Goal: Task Accomplishment & Management: Manage account settings

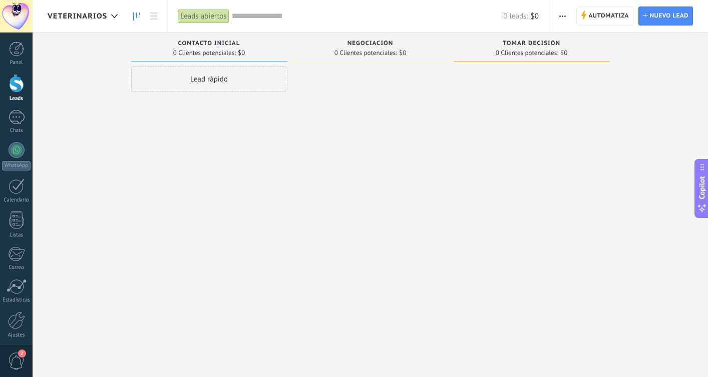
click at [96, 15] on span "veterinarios" at bounding box center [78, 17] width 60 height 10
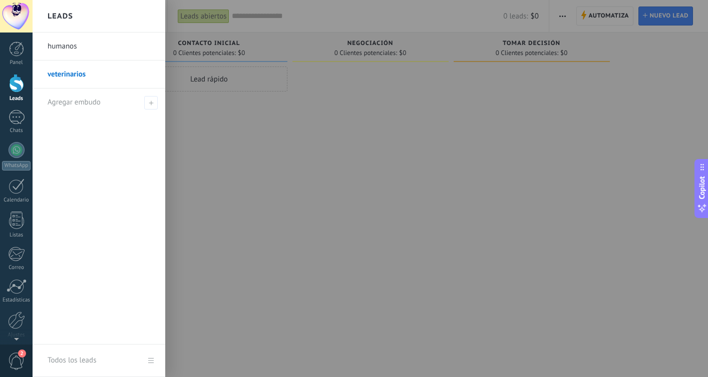
click at [78, 46] on link "humanos" at bounding box center [102, 47] width 108 height 28
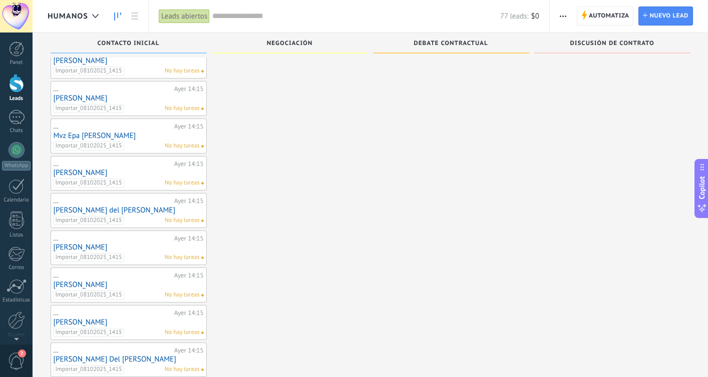
scroll to position [158, 0]
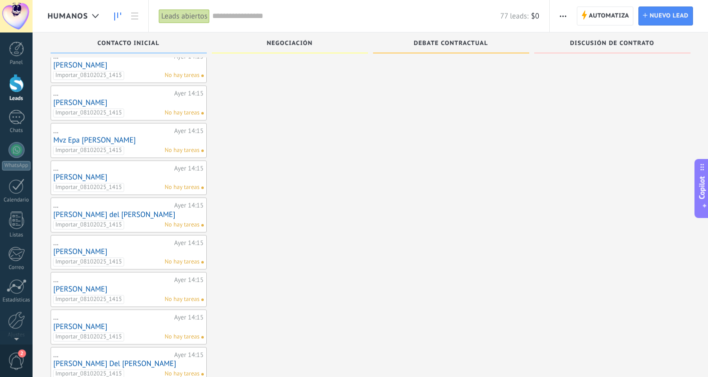
click at [122, 143] on link "Mvz Epa [PERSON_NAME]" at bounding box center [129, 140] width 150 height 9
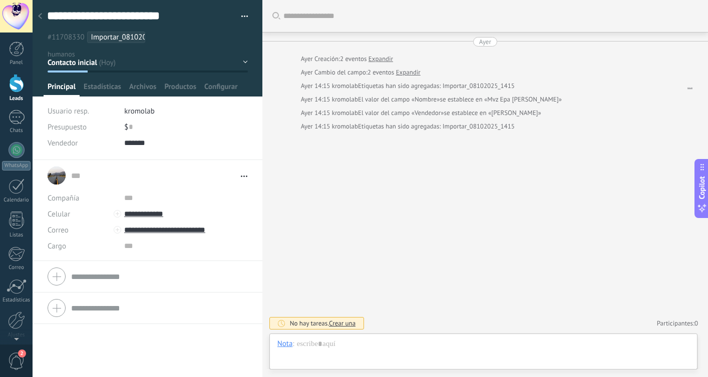
scroll to position [15, 0]
click at [0, 0] on div "Contacto inicial Negociación Debate contractual Discusión de contrato Logrado c…" at bounding box center [0, 0] width 0 height 0
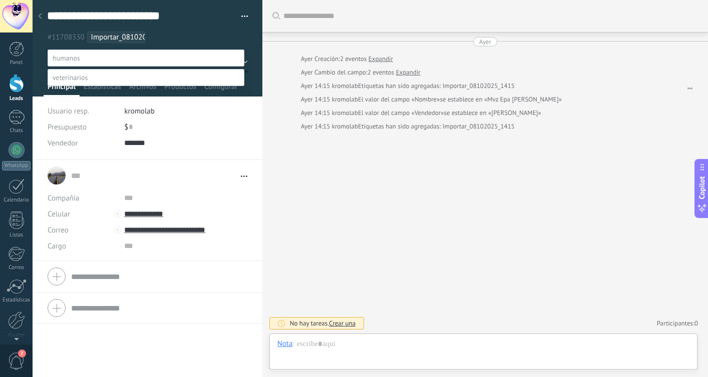
click at [160, 86] on label at bounding box center [146, 77] width 197 height 17
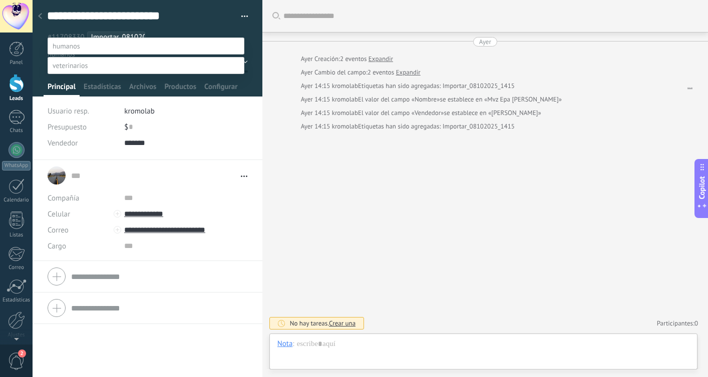
click at [0, 0] on label "Contacto inicial" at bounding box center [0, 0] width 0 height 0
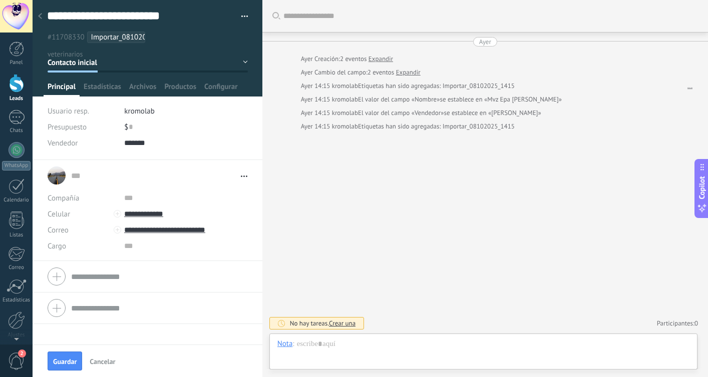
scroll to position [0, 0]
click at [56, 367] on button "Guardar" at bounding box center [65, 361] width 35 height 19
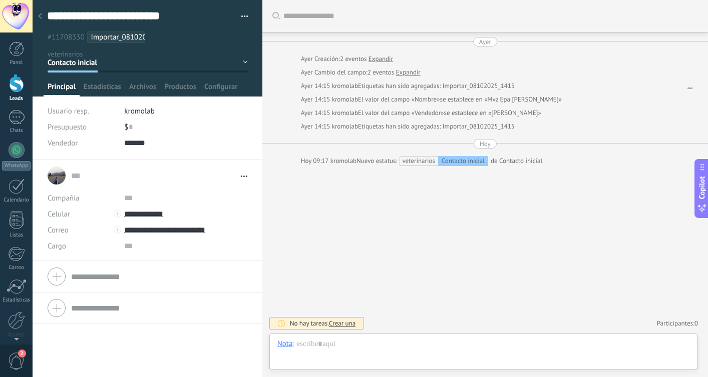
click at [38, 18] on icon at bounding box center [40, 16] width 4 height 6
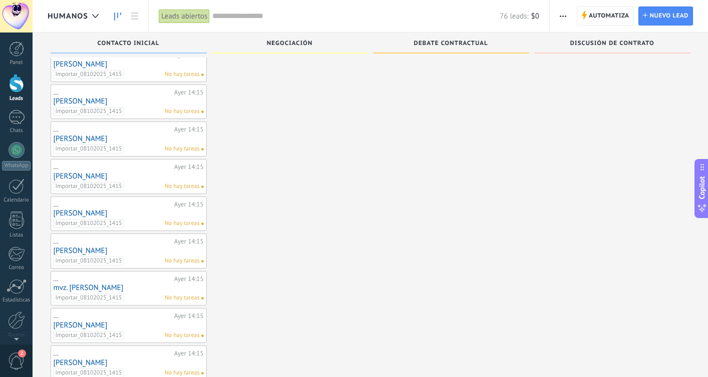
scroll to position [946, 0]
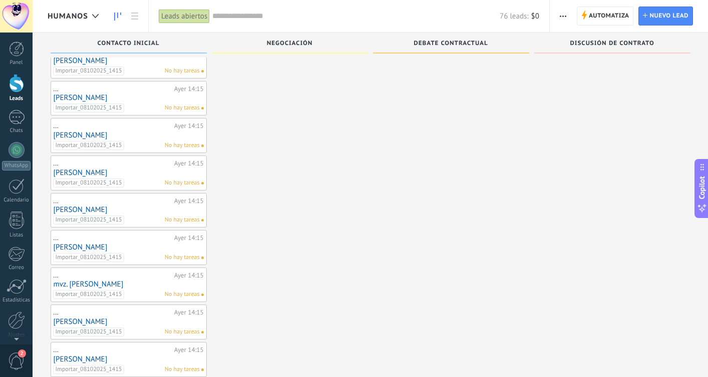
click at [564, 10] on span "button" at bounding box center [563, 16] width 7 height 19
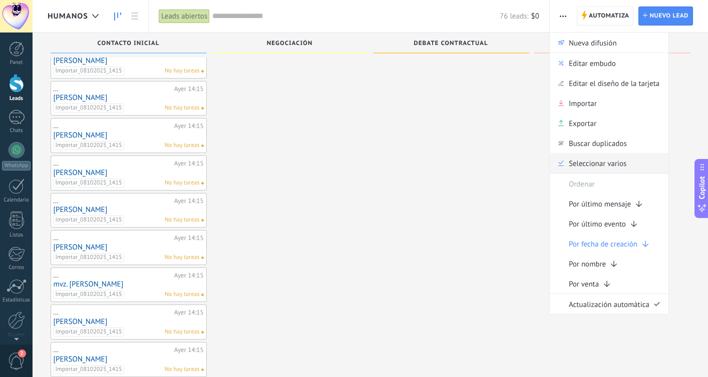
click at [568, 158] on div "Seleccionar varios" at bounding box center [609, 163] width 119 height 20
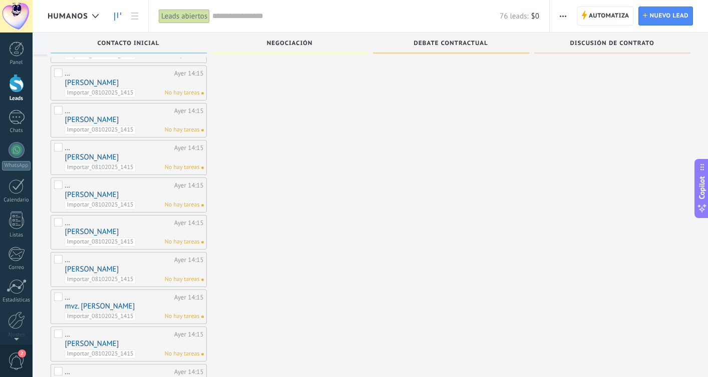
click at [61, 335] on label at bounding box center [59, 336] width 10 height 13
click at [58, 300] on label at bounding box center [59, 299] width 10 height 13
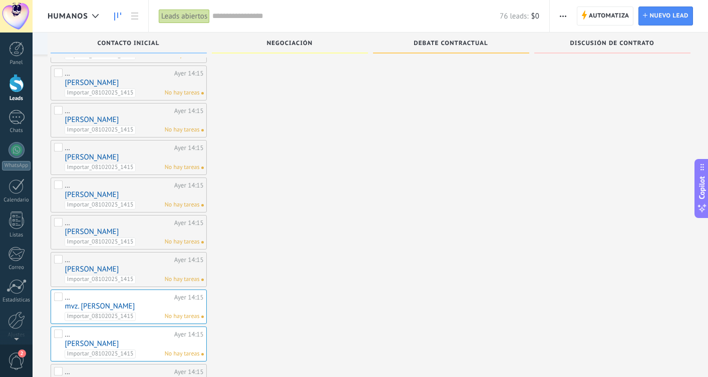
click at [58, 262] on label at bounding box center [59, 261] width 10 height 13
click at [60, 225] on label at bounding box center [59, 224] width 10 height 13
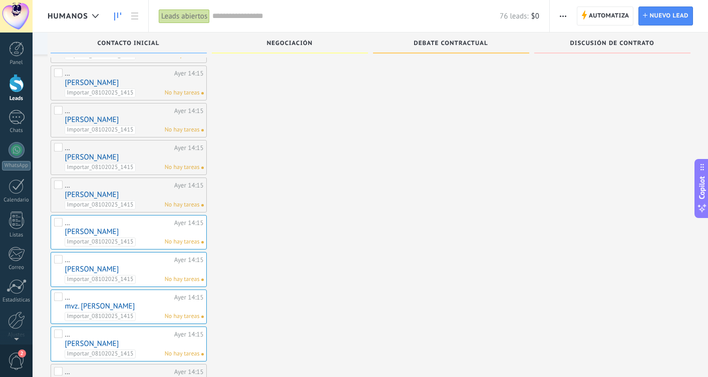
click at [62, 186] on label at bounding box center [59, 187] width 10 height 13
click at [62, 147] on label at bounding box center [59, 149] width 10 height 13
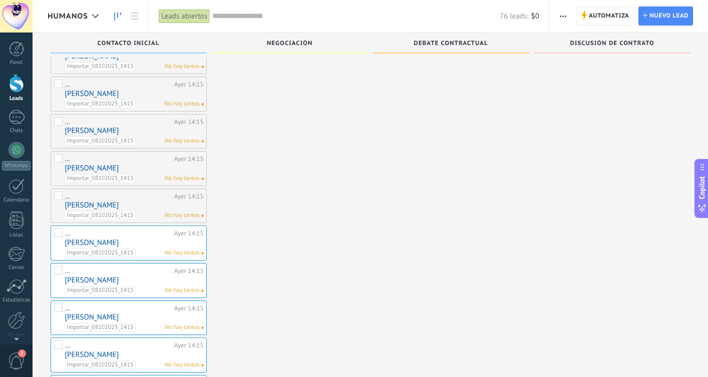
scroll to position [859, 0]
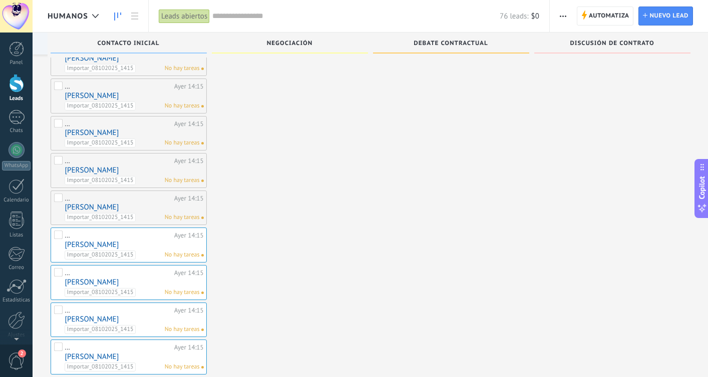
click at [60, 194] on label at bounding box center [59, 200] width 10 height 13
click at [59, 160] on label at bounding box center [59, 162] width 10 height 13
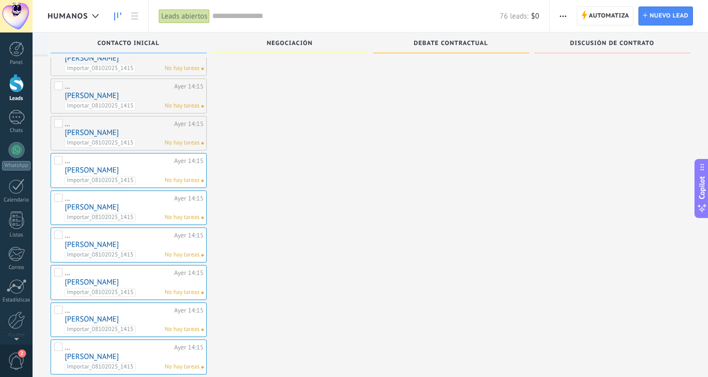
click at [60, 127] on label at bounding box center [59, 125] width 10 height 13
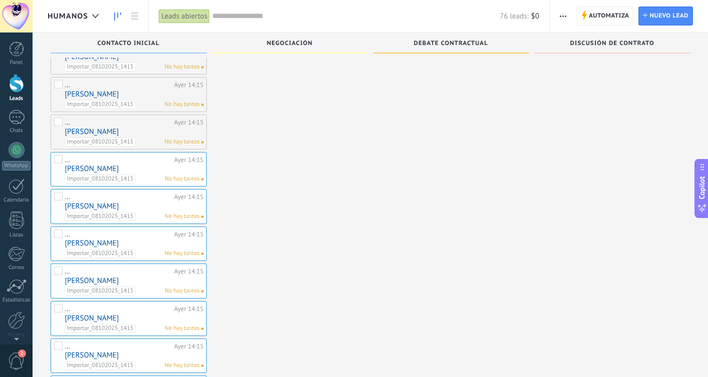
scroll to position [815, 0]
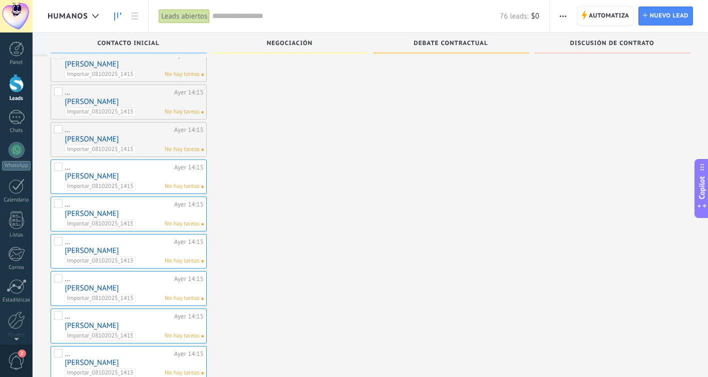
click at [57, 130] on label at bounding box center [59, 131] width 10 height 13
click at [58, 89] on label at bounding box center [59, 94] width 10 height 13
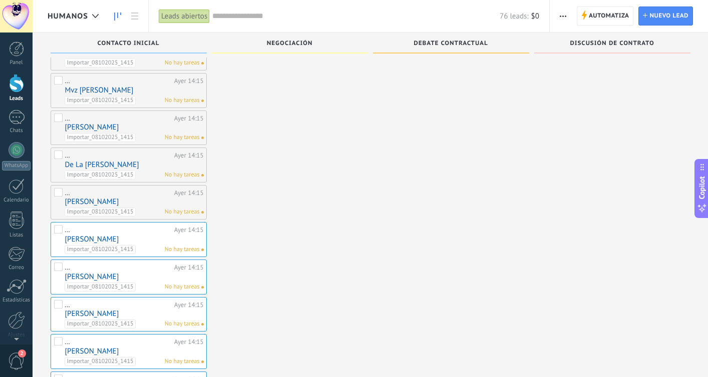
scroll to position [668, 0]
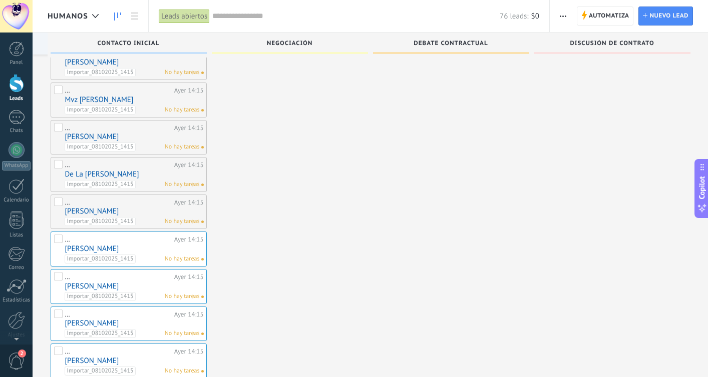
click at [55, 203] on label at bounding box center [59, 204] width 10 height 13
click at [61, 164] on label at bounding box center [59, 166] width 10 height 13
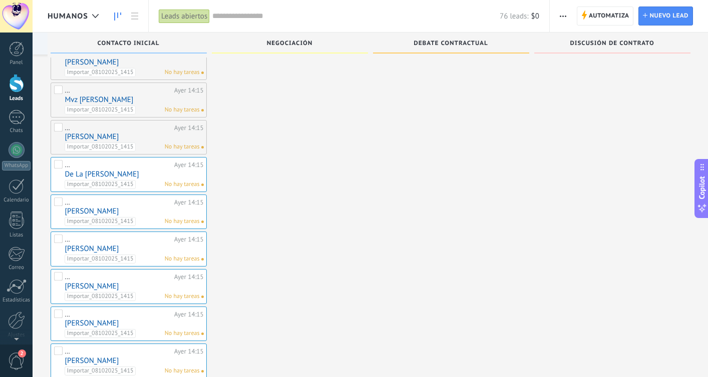
click at [57, 129] on label at bounding box center [59, 129] width 10 height 13
click at [58, 94] on label at bounding box center [59, 92] width 10 height 13
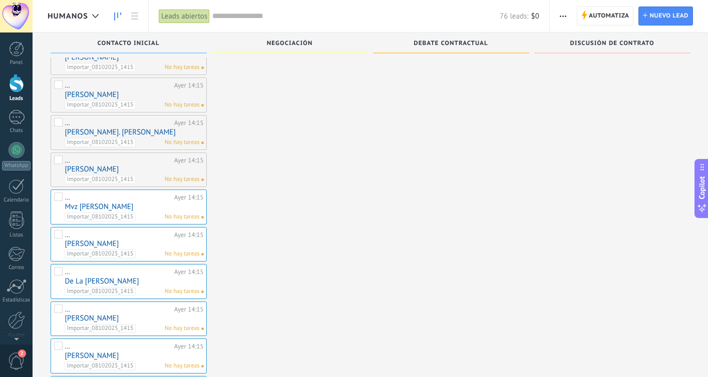
scroll to position [537, 0]
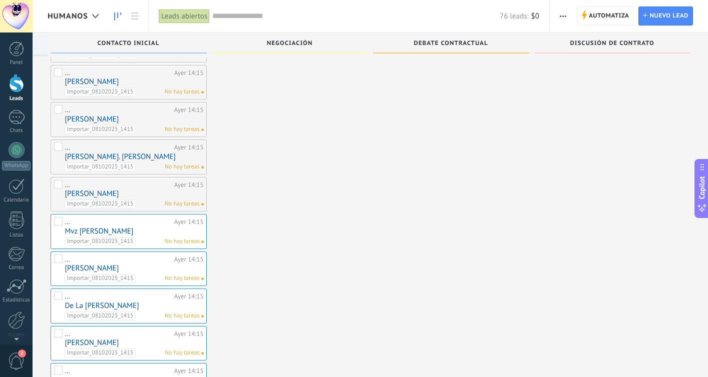
click at [56, 180] on label at bounding box center [59, 186] width 10 height 13
click at [59, 146] on label at bounding box center [59, 149] width 10 height 13
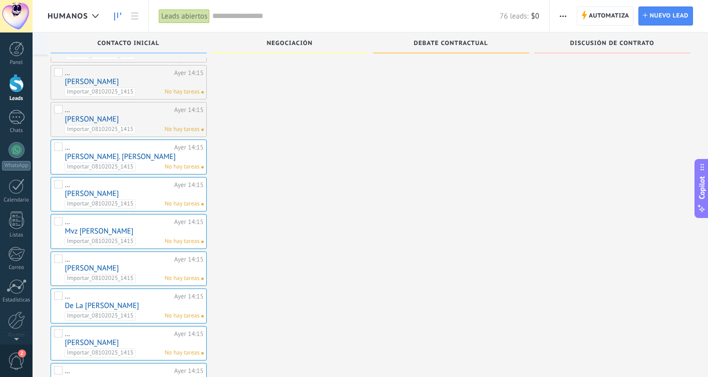
click at [60, 111] on label at bounding box center [59, 111] width 10 height 13
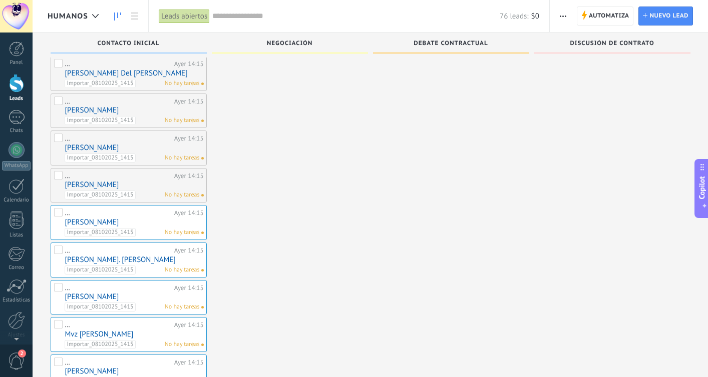
scroll to position [320, 0]
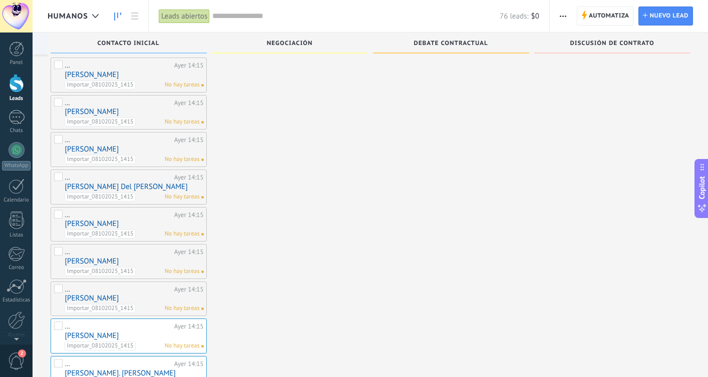
click at [58, 291] on label at bounding box center [59, 291] width 10 height 13
click at [58, 252] on label at bounding box center [59, 253] width 10 height 13
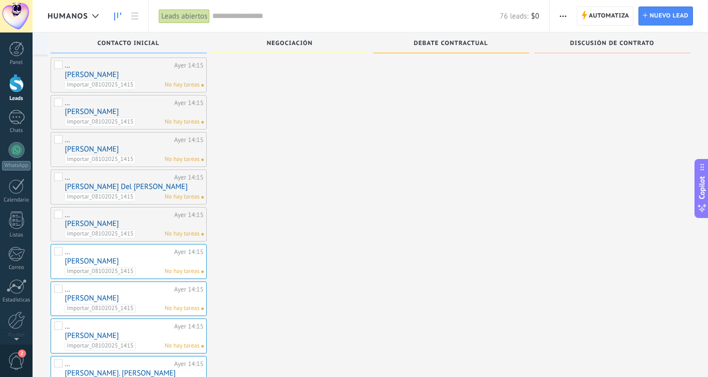
click at [60, 215] on label at bounding box center [59, 216] width 10 height 13
click at [59, 179] on label at bounding box center [59, 179] width 10 height 13
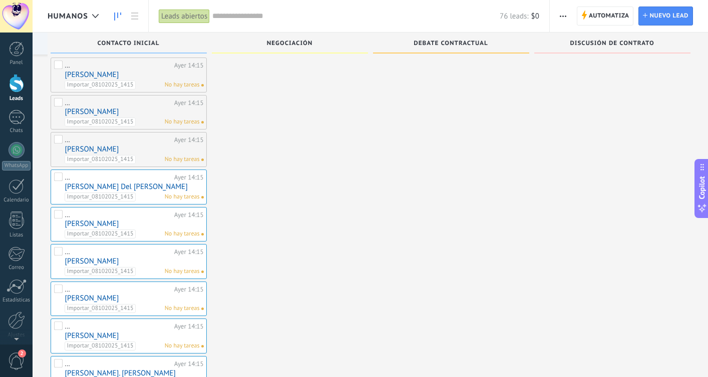
click at [58, 144] on label at bounding box center [59, 141] width 10 height 13
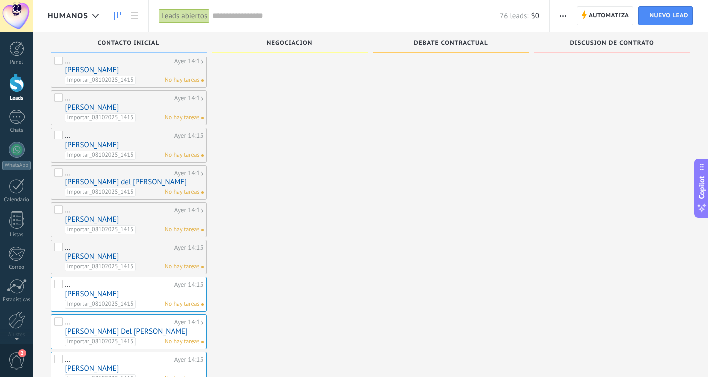
scroll to position [168, 0]
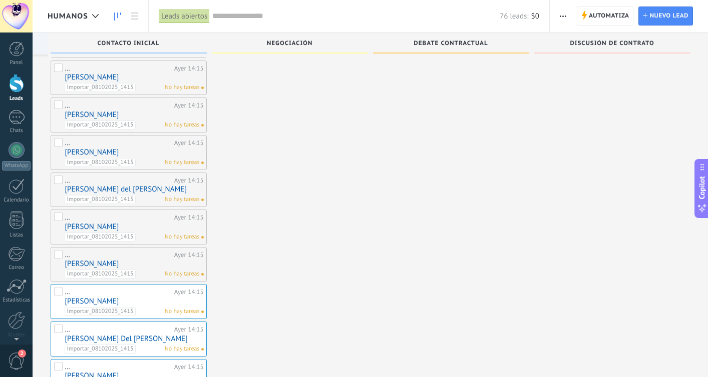
click at [62, 258] on label at bounding box center [59, 256] width 10 height 13
click at [60, 219] on label at bounding box center [59, 219] width 10 height 13
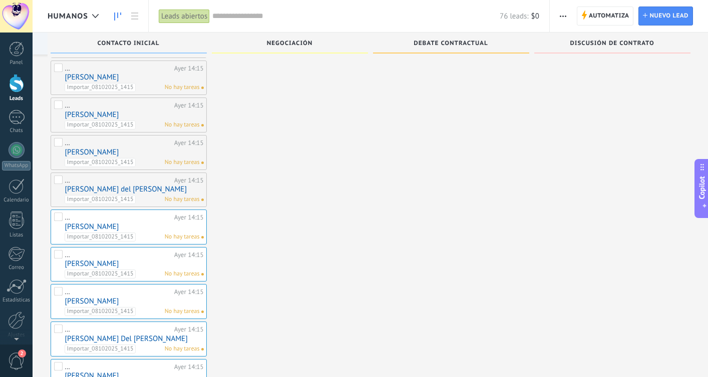
click at [58, 183] on label at bounding box center [59, 182] width 10 height 13
click at [59, 145] on label at bounding box center [59, 144] width 10 height 13
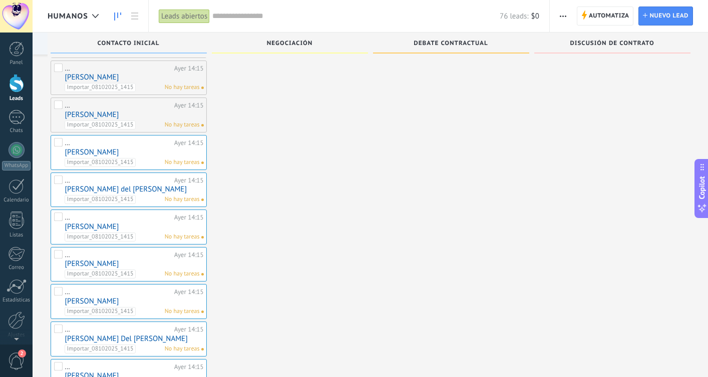
click at [60, 109] on label at bounding box center [59, 107] width 10 height 13
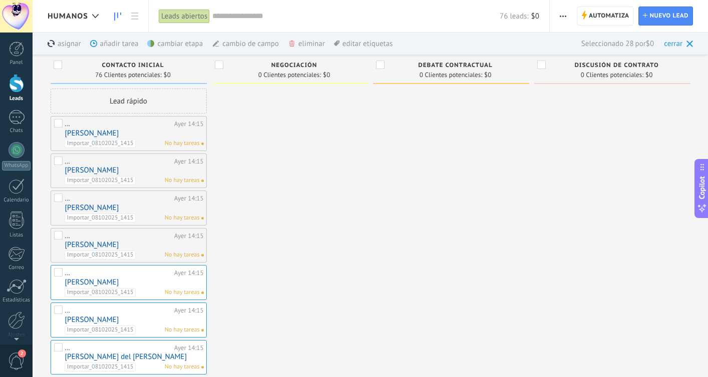
click at [60, 236] on label at bounding box center [59, 237] width 10 height 13
click at [60, 201] on label at bounding box center [59, 200] width 10 height 13
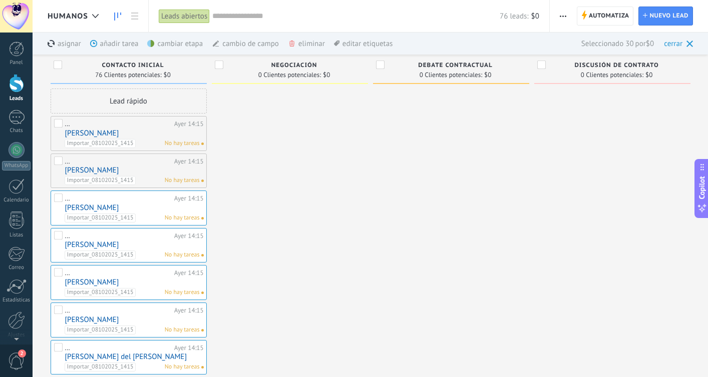
click at [60, 165] on label at bounding box center [59, 163] width 10 height 13
click at [61, 124] on label at bounding box center [59, 125] width 10 height 13
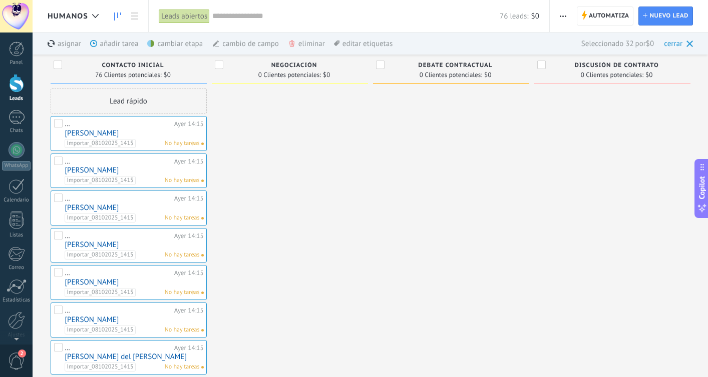
click at [191, 44] on div "cambiar etapa màs" at bounding box center [192, 44] width 90 height 22
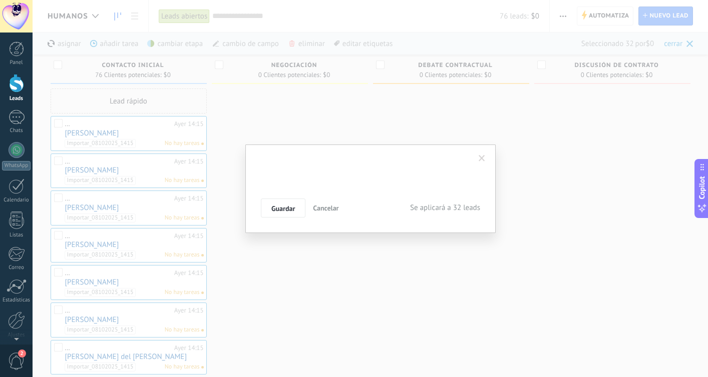
click at [0, 0] on div "Contacto inicial Negociación Debate contractual Discusión de contrato Logrado c…" at bounding box center [0, 0] width 0 height 0
click at [309, 207] on label at bounding box center [370, 198] width 219 height 17
click at [0, 0] on label "Contacto inicial" at bounding box center [0, 0] width 0 height 0
click at [291, 208] on span "Guardar" at bounding box center [283, 208] width 24 height 7
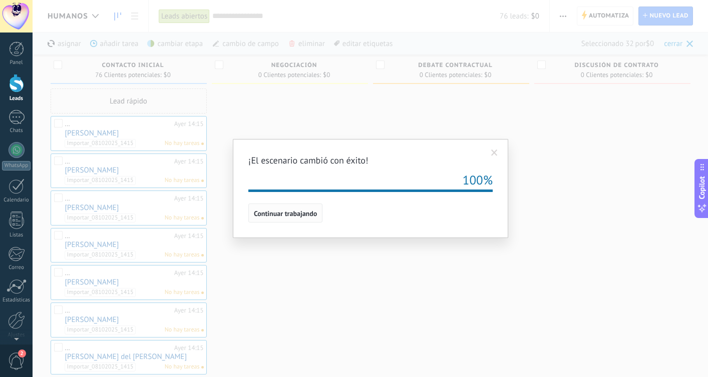
click at [289, 217] on span "Continuar trabajando" at bounding box center [285, 213] width 63 height 7
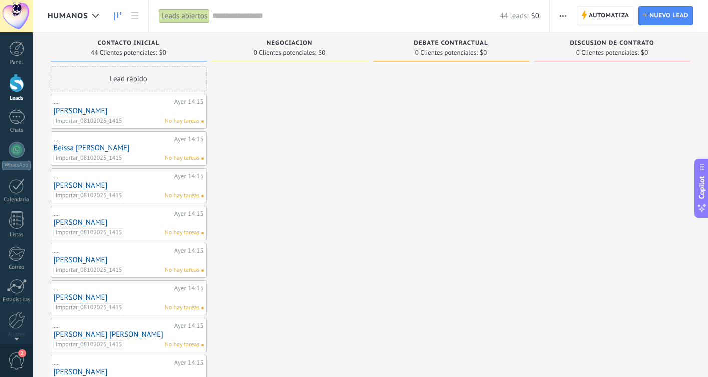
click at [565, 16] on use "button" at bounding box center [563, 17] width 7 height 2
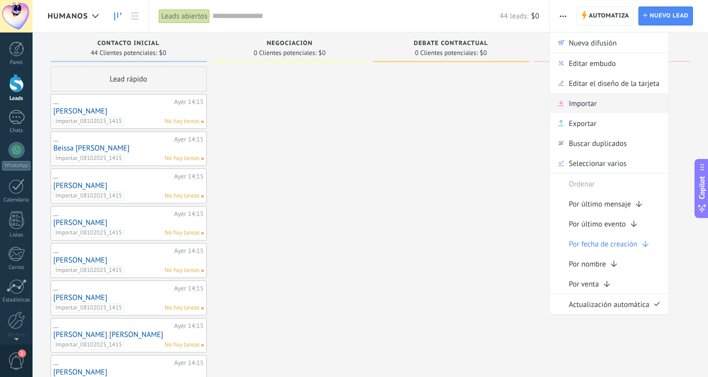
click at [598, 105] on div "Importar" at bounding box center [609, 103] width 119 height 20
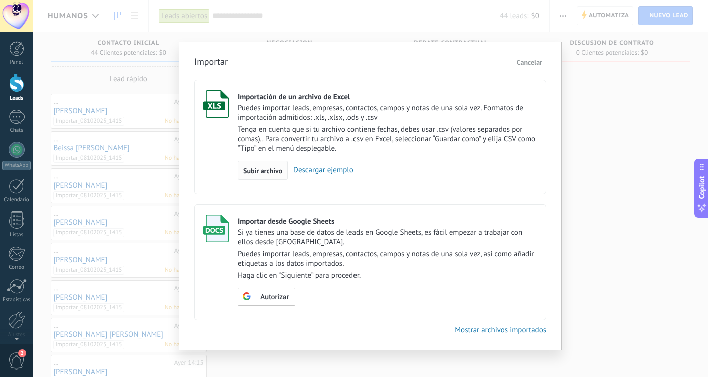
click at [272, 167] on div "Subir archivo" at bounding box center [263, 170] width 50 height 19
click at [0, 0] on input "Importación de un archivo de Excel Puedes importar leads, empresas, contactos, …" at bounding box center [0, 0] width 0 height 0
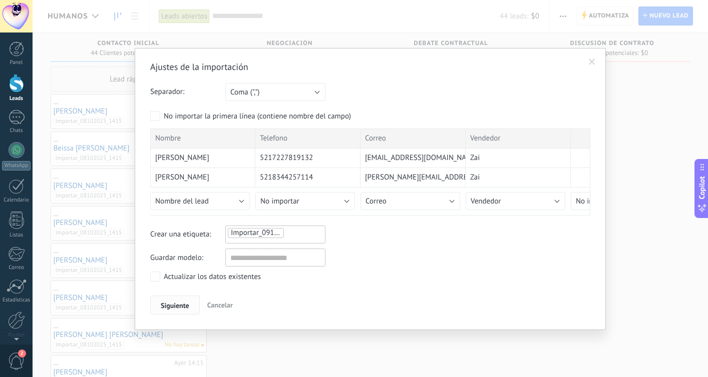
click at [188, 307] on span "Siguiente" at bounding box center [175, 305] width 29 height 7
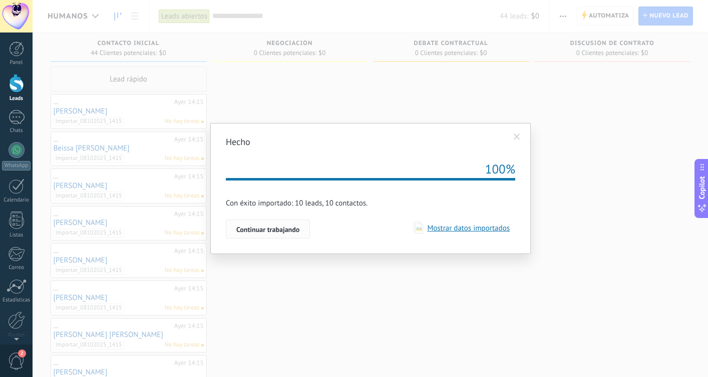
click at [271, 235] on button "Continuar trabajando" at bounding box center [268, 229] width 84 height 19
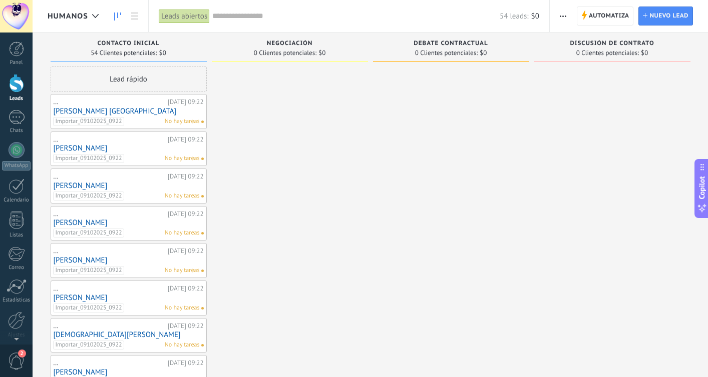
click at [566, 21] on span "button" at bounding box center [563, 16] width 7 height 19
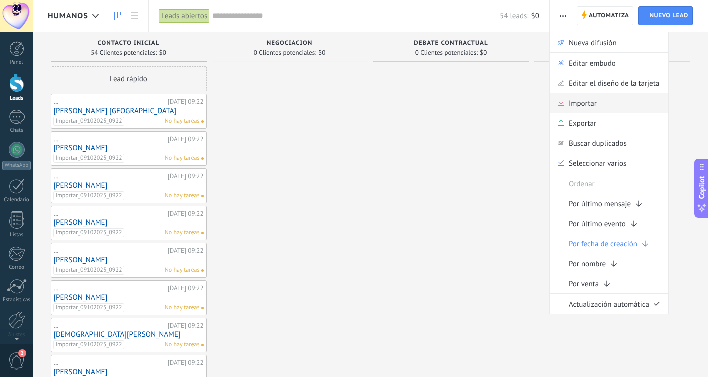
click at [605, 99] on div "Importar" at bounding box center [609, 103] width 119 height 20
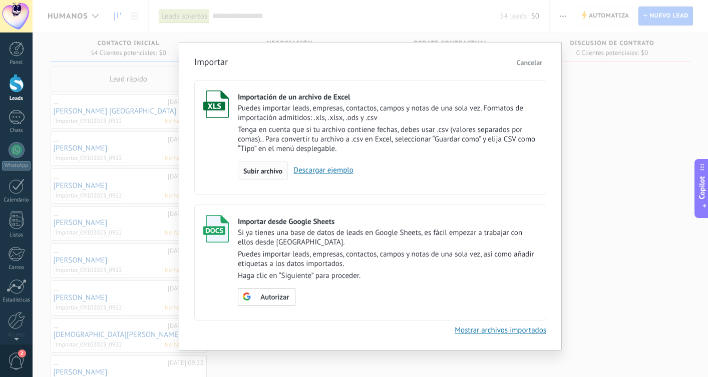
click at [282, 170] on span "Subir archivo" at bounding box center [262, 171] width 39 height 7
click at [0, 0] on input "Importación de un archivo de Excel Puedes importar leads, empresas, contactos, …" at bounding box center [0, 0] width 0 height 0
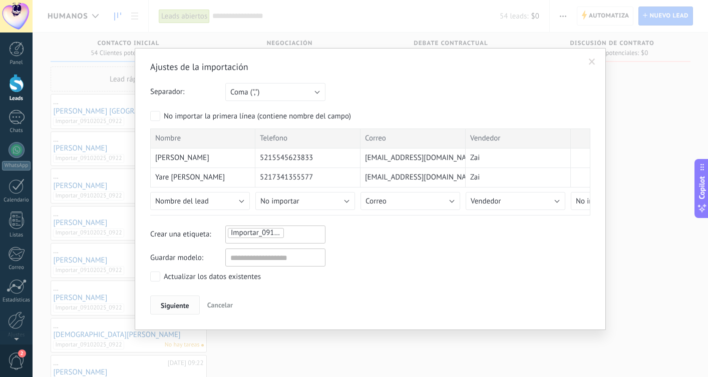
click at [176, 304] on span "Siguiente" at bounding box center [175, 305] width 29 height 7
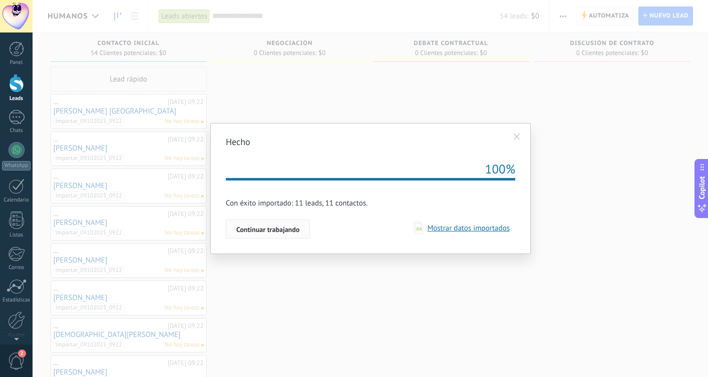
click at [293, 231] on span "Continuar trabajando" at bounding box center [267, 229] width 63 height 7
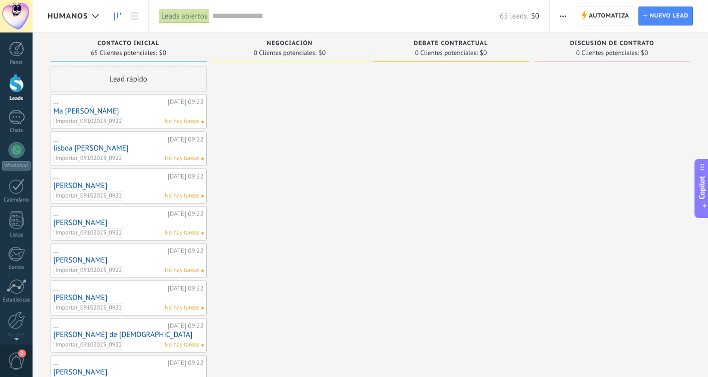
click at [565, 18] on span "button" at bounding box center [563, 16] width 7 height 19
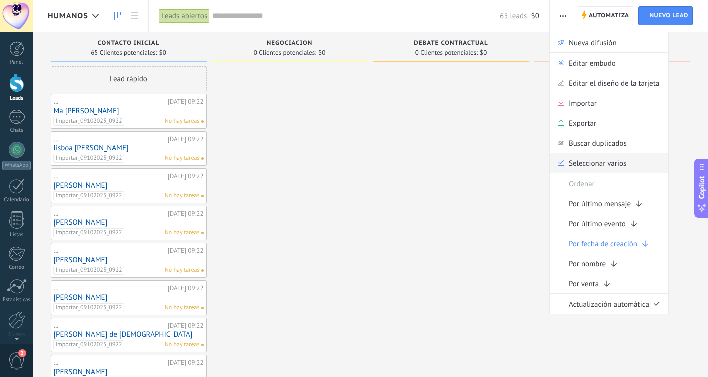
click at [599, 164] on span "Seleccionar varios" at bounding box center [598, 163] width 58 height 20
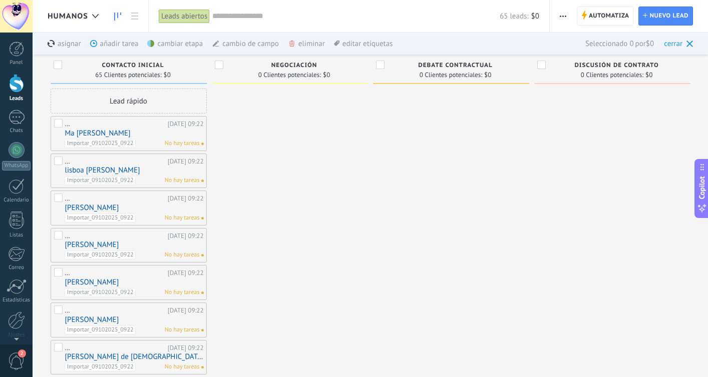
click at [60, 126] on label at bounding box center [59, 125] width 10 height 13
click at [60, 164] on label at bounding box center [59, 163] width 10 height 13
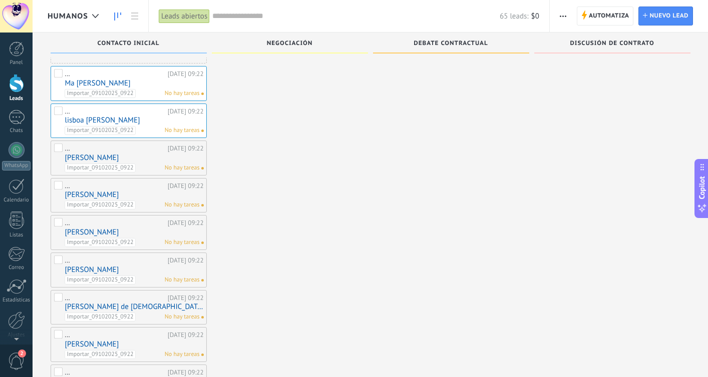
scroll to position [58, 0]
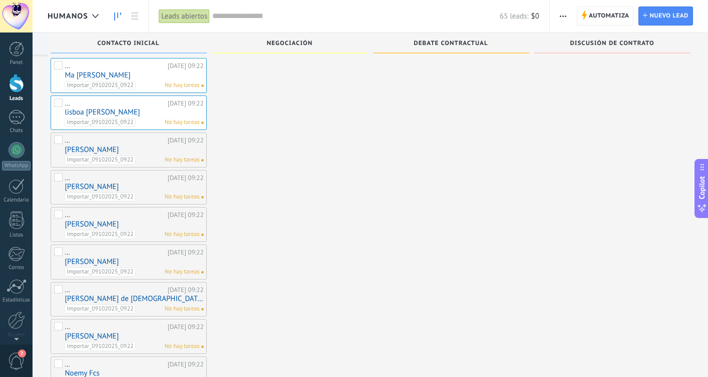
click at [58, 146] on label at bounding box center [59, 142] width 10 height 13
click at [57, 175] on label at bounding box center [59, 179] width 10 height 13
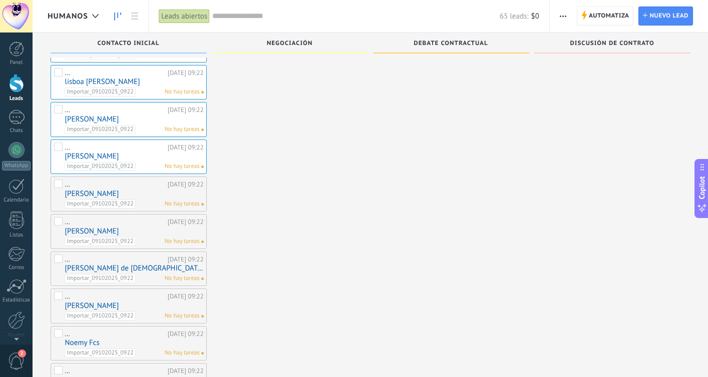
scroll to position [92, 0]
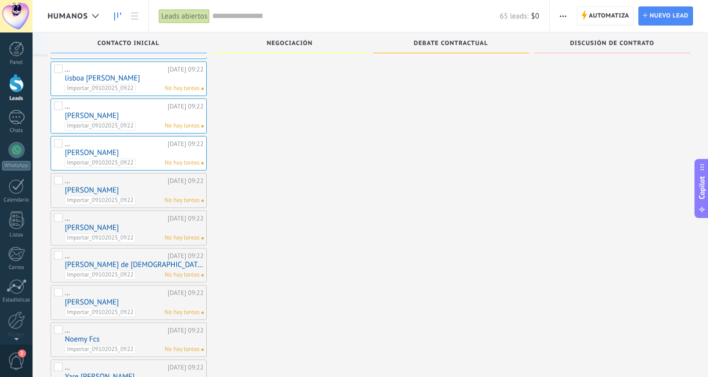
click at [57, 184] on label at bounding box center [59, 182] width 10 height 13
click at [57, 217] on label at bounding box center [59, 220] width 10 height 13
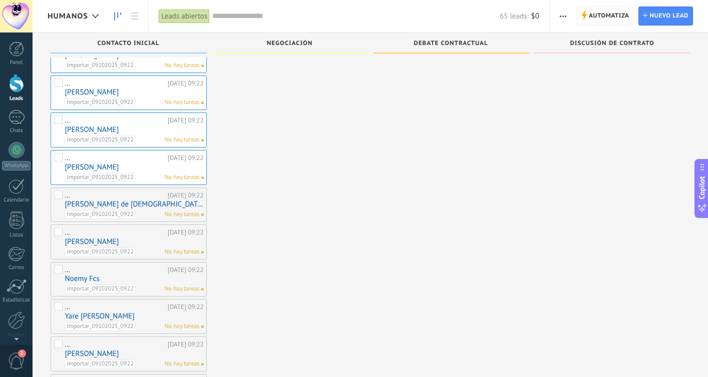
scroll to position [152, 0]
click at [61, 193] on label at bounding box center [59, 197] width 10 height 13
click at [59, 232] on label at bounding box center [59, 234] width 10 height 13
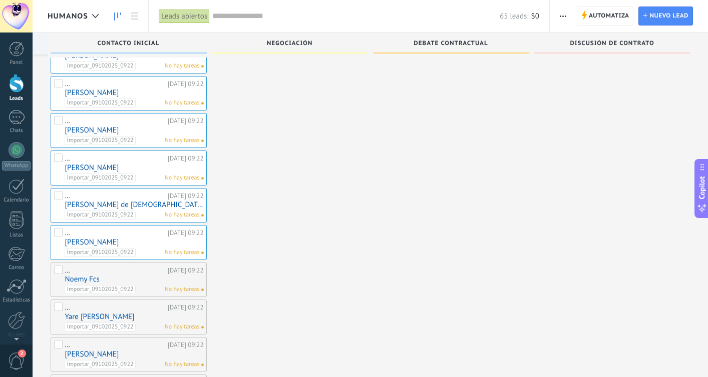
click at [62, 273] on label at bounding box center [59, 272] width 10 height 13
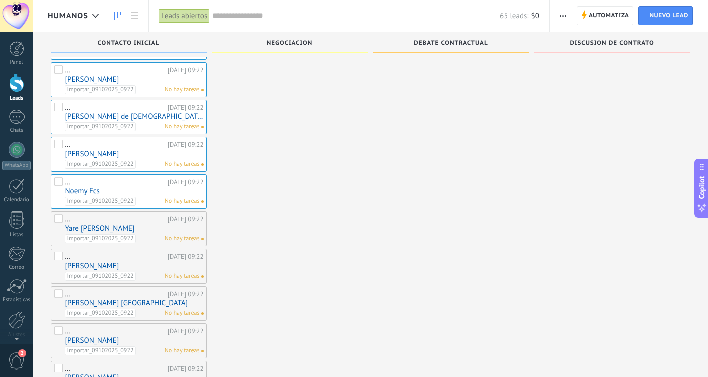
scroll to position [241, 0]
click at [60, 218] on label at bounding box center [59, 220] width 10 height 13
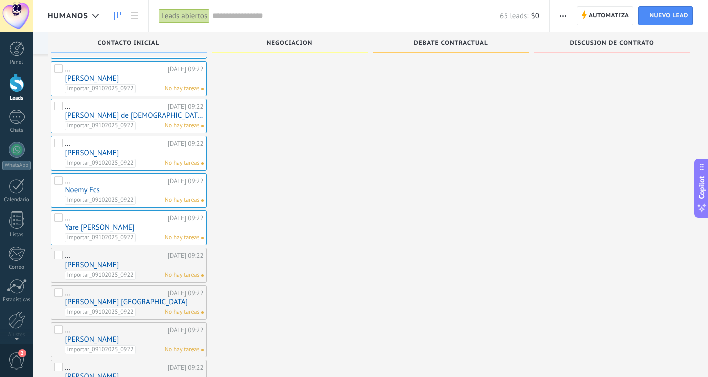
click at [58, 256] on label at bounding box center [59, 257] width 10 height 13
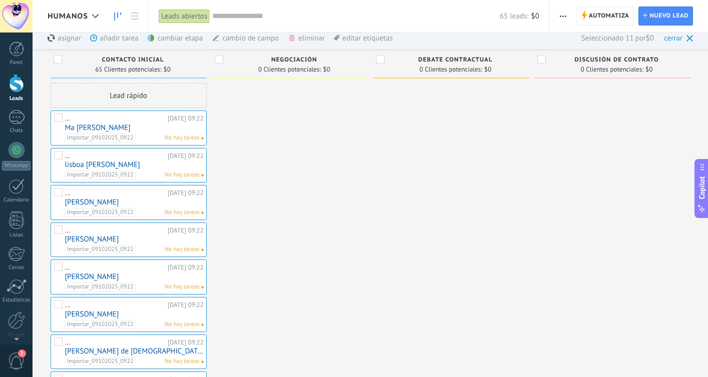
scroll to position [0, 0]
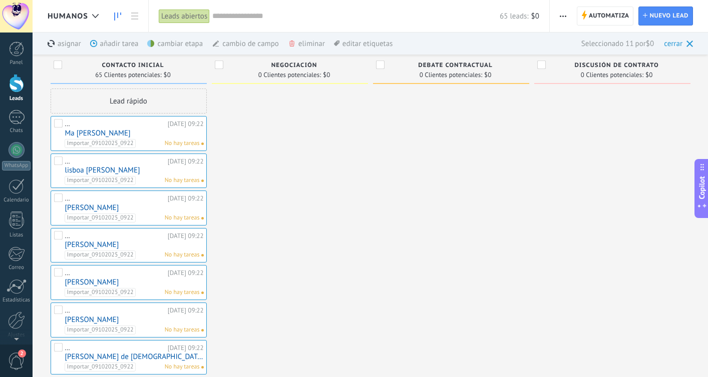
click at [175, 48] on div "cambiar etapa màs" at bounding box center [192, 44] width 90 height 22
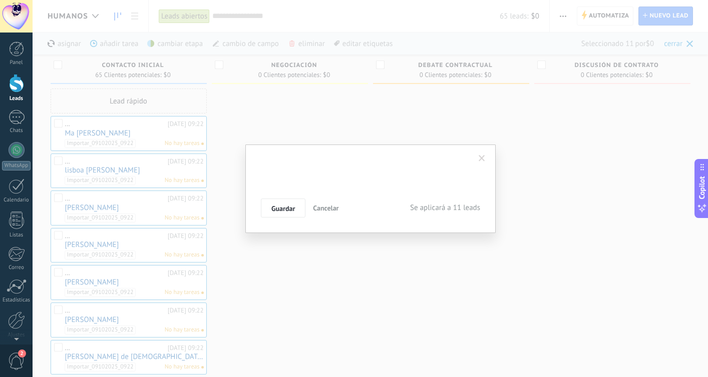
click at [0, 0] on div "Contacto inicial Negociación Debate contractual Discusión de contrato Logrado c…" at bounding box center [0, 0] width 0 height 0
click at [308, 207] on label at bounding box center [370, 198] width 219 height 17
click at [0, 0] on label "Contacto inicial" at bounding box center [0, 0] width 0 height 0
click at [291, 210] on span "Guardar" at bounding box center [283, 208] width 24 height 7
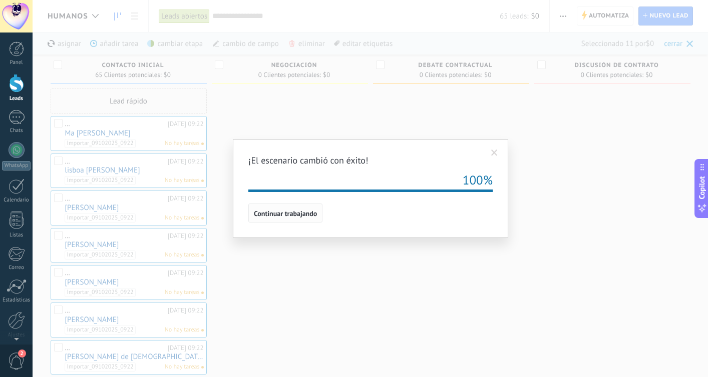
click at [296, 216] on span "Continuar trabajando" at bounding box center [285, 213] width 63 height 7
